Goal: Transaction & Acquisition: Book appointment/travel/reservation

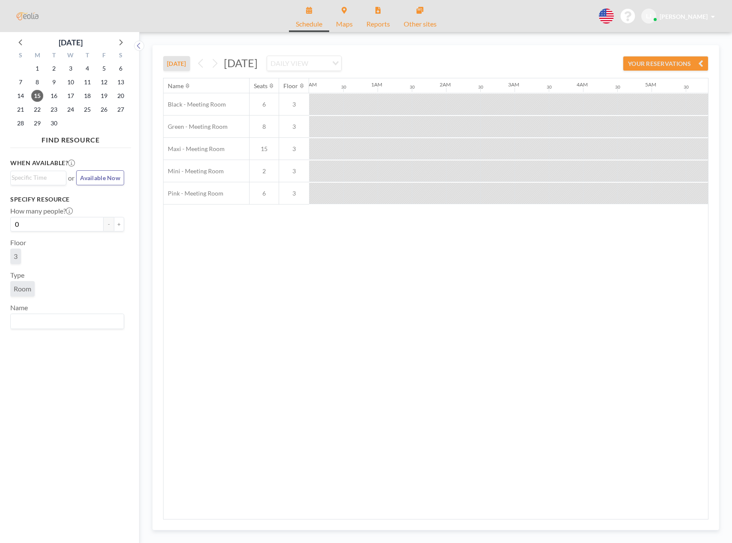
scroll to position [0, 616]
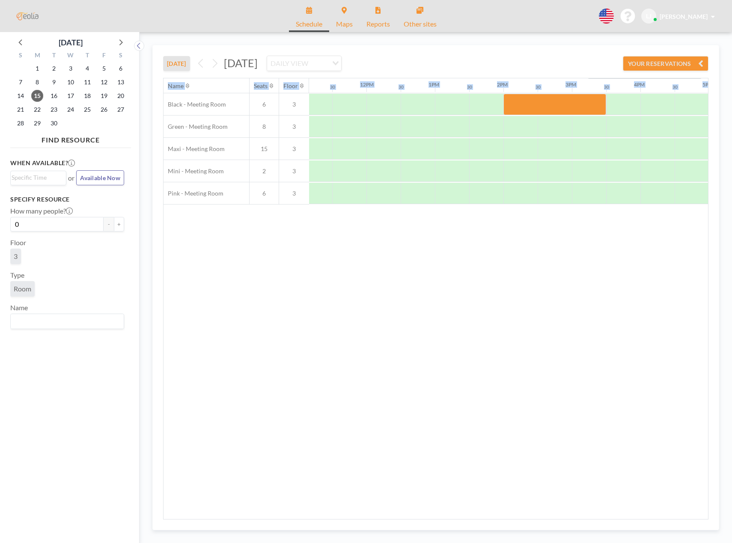
click at [580, 55] on div "[DATE] [DATE] DAILY VIEW Loading... YOUR RESERVATIONS Name Seats Floor 12AM 30 …" at bounding box center [435, 282] width 545 height 474
drag, startPoint x: 580, startPoint y: 55, endPoint x: 541, endPoint y: 53, distance: 39.0
click at [541, 53] on div "TODAY Monday, September 15, 2025 DAILY VIEW Loading... YOUR RESERVATIONS" at bounding box center [435, 61] width 545 height 33
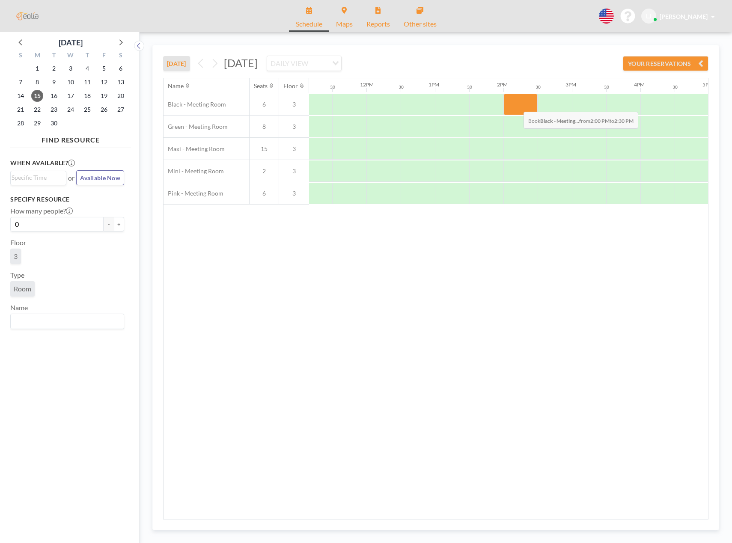
click at [516, 105] on div at bounding box center [520, 104] width 34 height 21
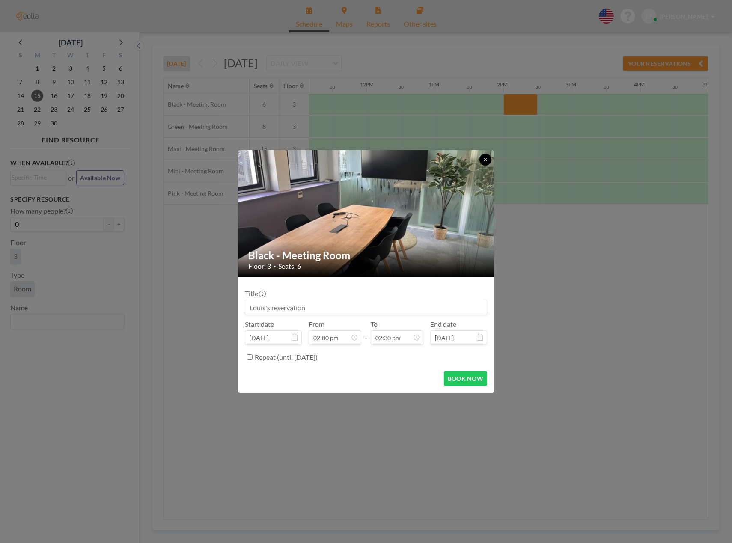
click at [486, 160] on icon at bounding box center [485, 159] width 5 height 5
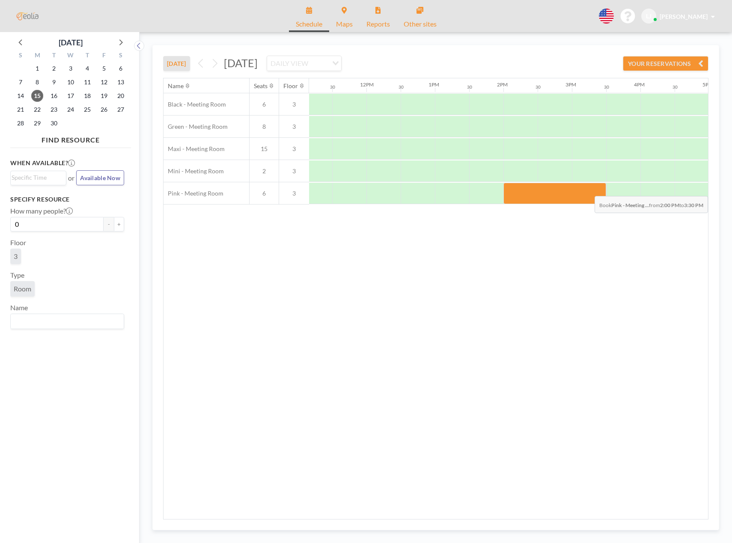
drag, startPoint x: 519, startPoint y: 187, endPoint x: 599, endPoint y: 190, distance: 79.6
click at [599, 190] on div at bounding box center [554, 193] width 103 height 21
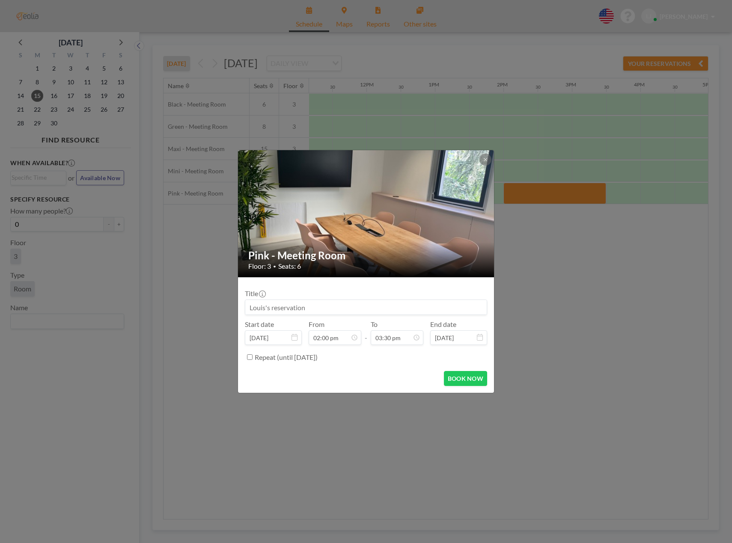
scroll to position [122, 0]
drag, startPoint x: 264, startPoint y: 307, endPoint x: 187, endPoint y: 310, distance: 77.5
click at [187, 310] on div "Pink - Meeting Room Floor: 3 • Seats: 6 Title Start date Sep 15, 2025 From 02:0…" at bounding box center [366, 271] width 732 height 543
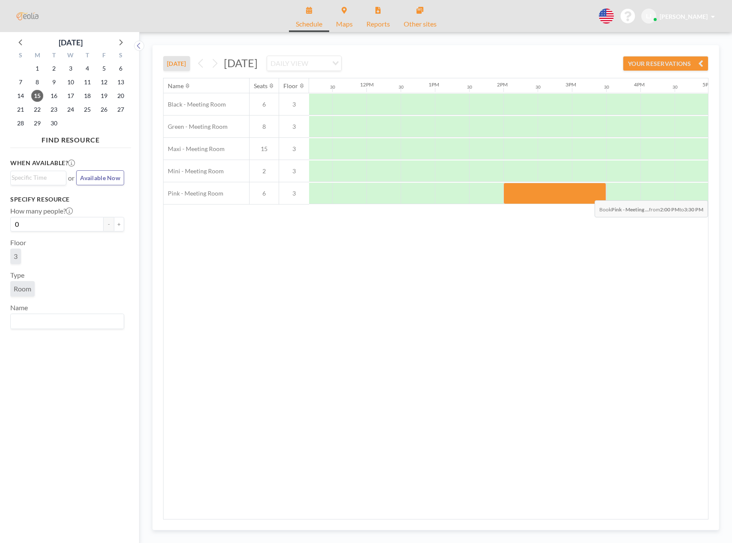
drag, startPoint x: 521, startPoint y: 190, endPoint x: 601, endPoint y: 194, distance: 80.1
click at [601, 194] on div at bounding box center [554, 193] width 103 height 21
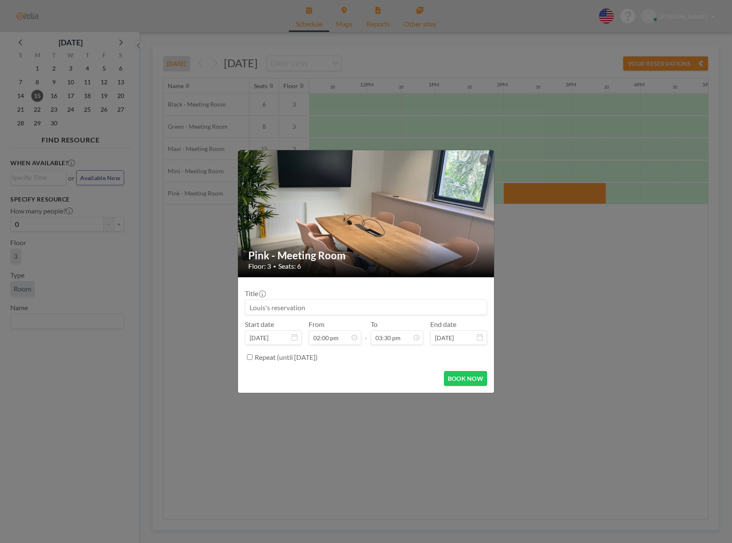
click at [368, 302] on input at bounding box center [365, 307] width 241 height 15
type input "Teolearn"
click at [460, 378] on button "BOOK NOW" at bounding box center [465, 378] width 43 height 15
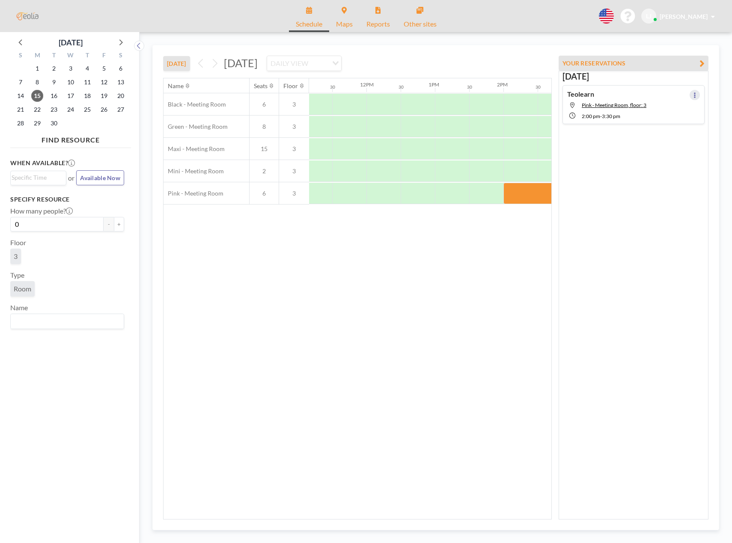
click at [689, 93] on button at bounding box center [694, 95] width 10 height 10
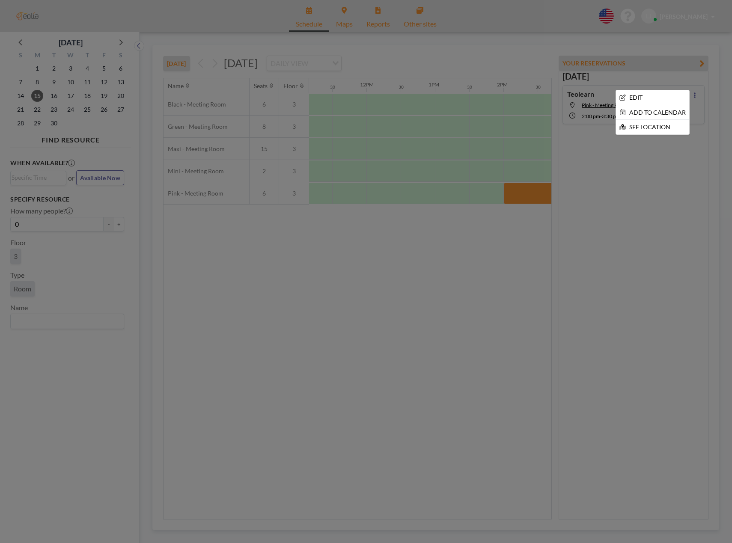
click at [506, 250] on div at bounding box center [366, 271] width 732 height 543
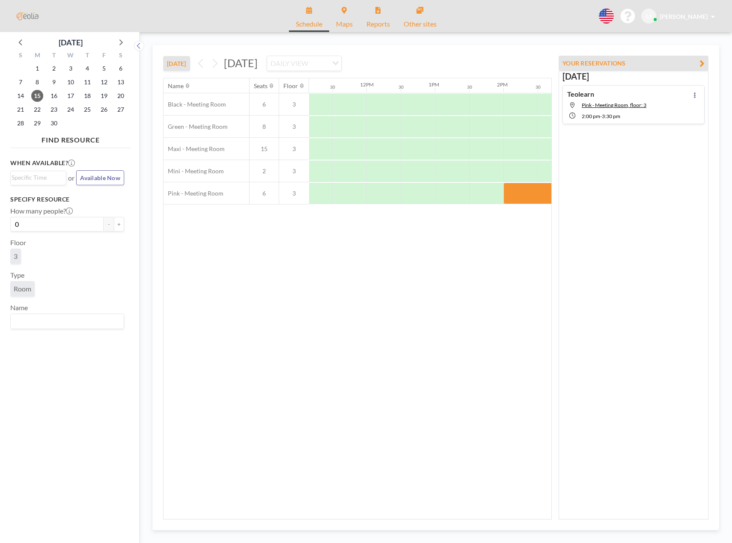
click at [516, 224] on div "Name Seats Floor 12AM 30 1AM 30 2AM 30 3AM 30 4AM 30 5AM 30 6AM 30 7AM 30 8AM 3…" at bounding box center [357, 298] width 388 height 441
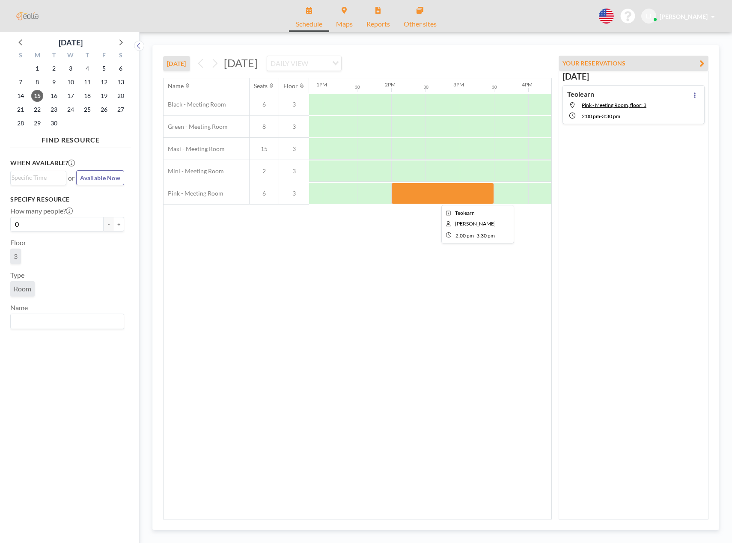
scroll to position [0, 877]
